Goal: Find specific page/section: Find specific page/section

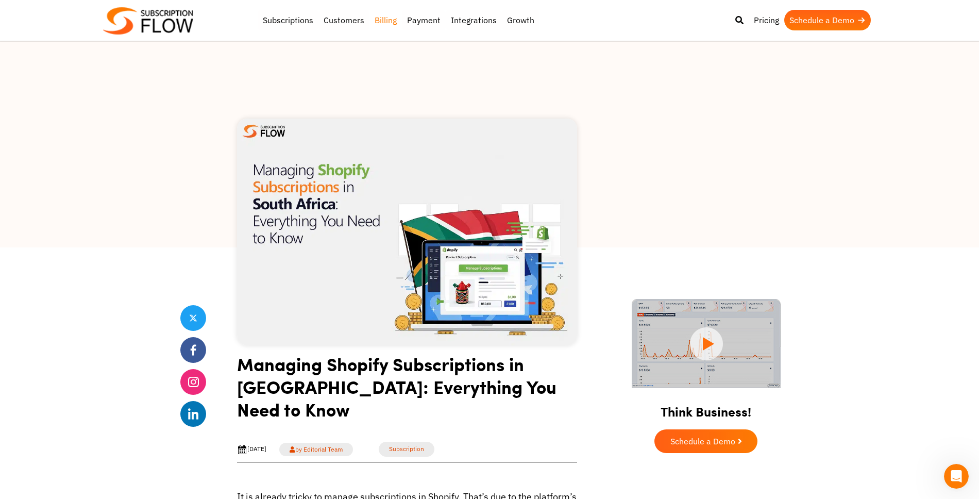
click at [390, 18] on link "Billing" at bounding box center [386, 20] width 32 height 21
